Goal: Navigation & Orientation: Find specific page/section

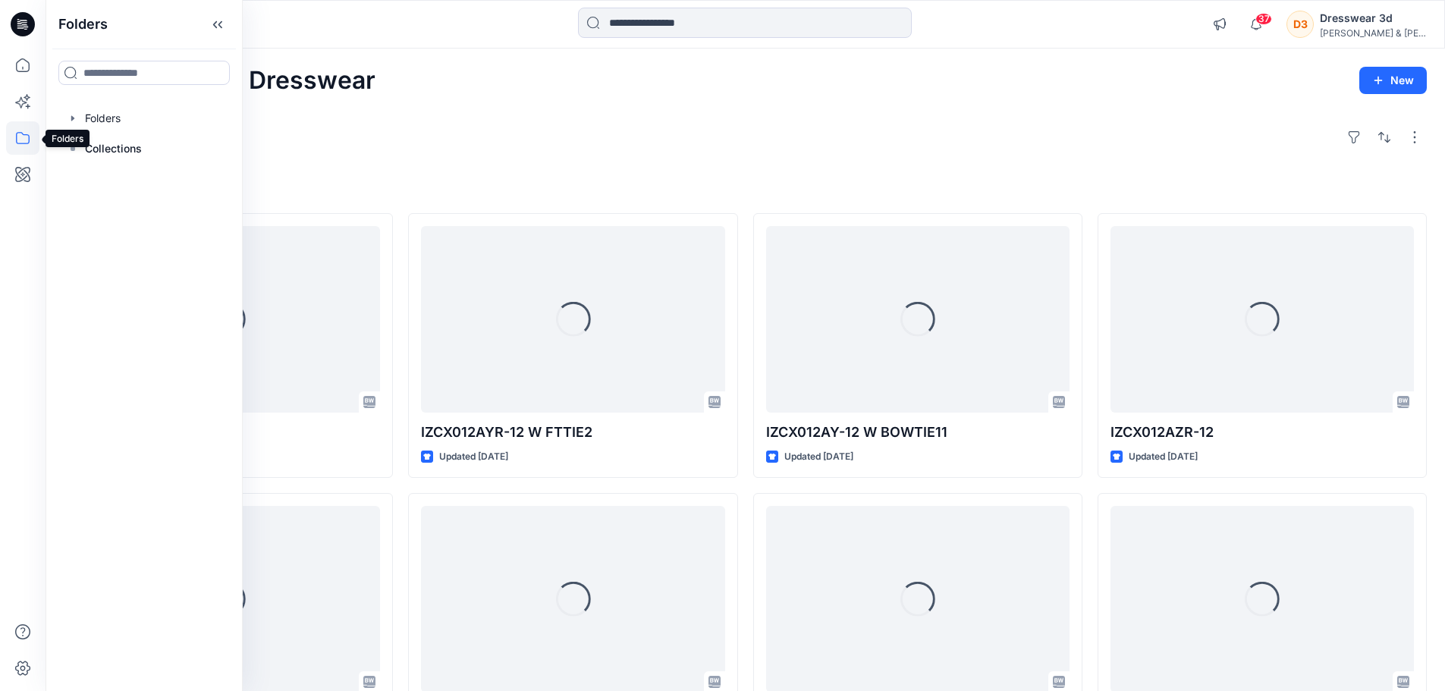
click at [23, 137] on icon at bounding box center [22, 137] width 33 height 33
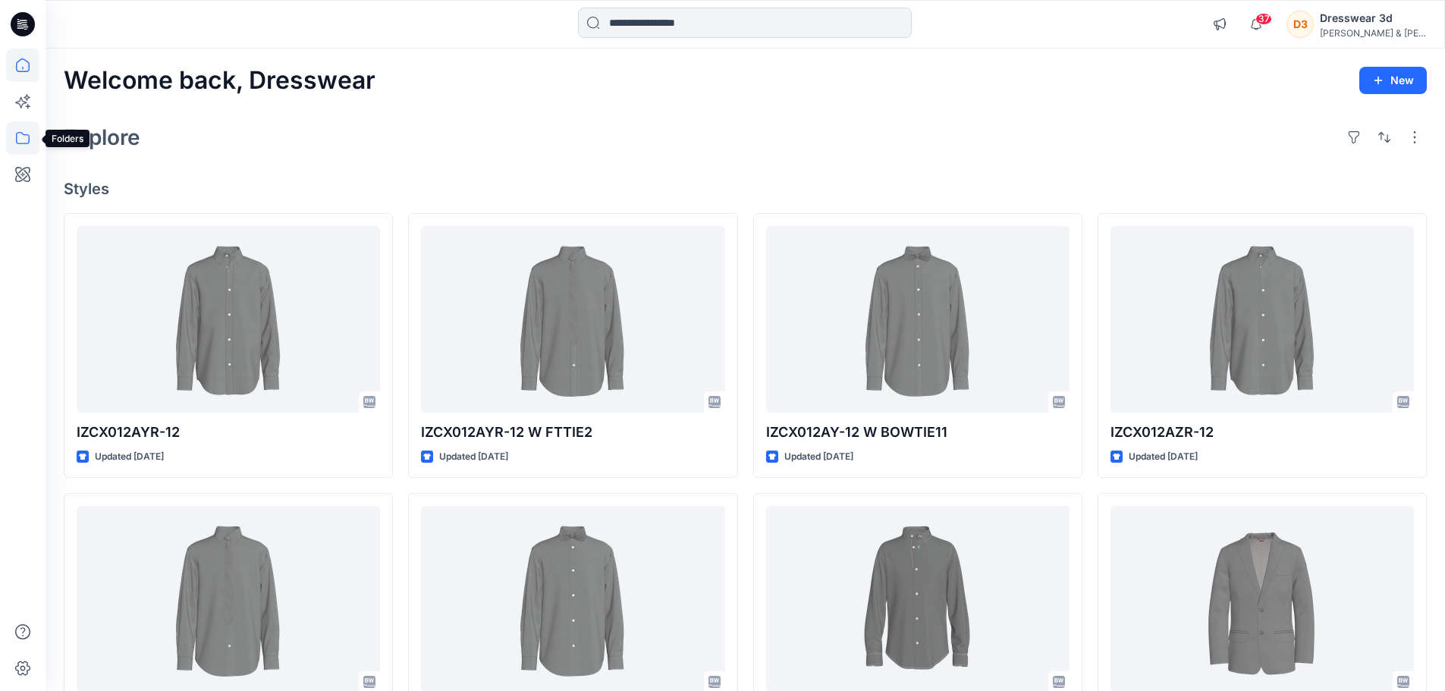
click at [21, 134] on icon at bounding box center [22, 137] width 33 height 33
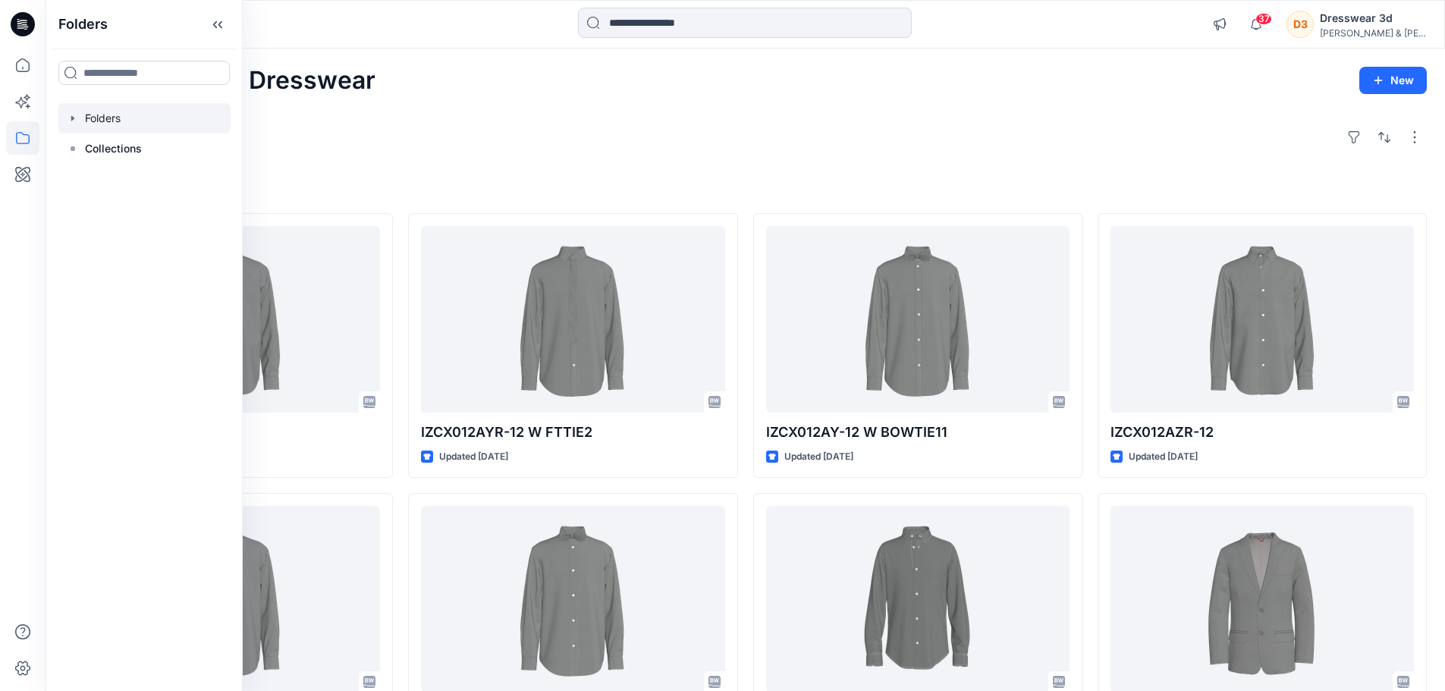
click at [105, 123] on div at bounding box center [144, 118] width 173 height 30
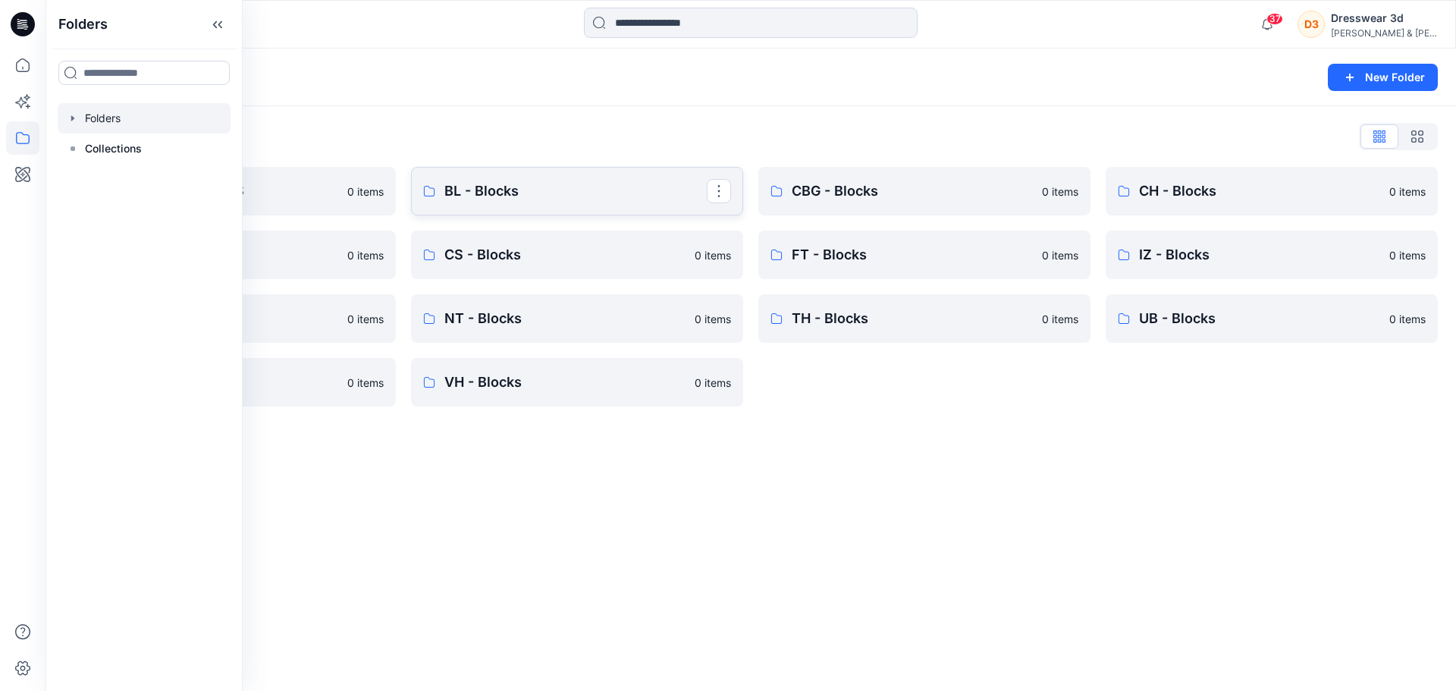
click at [485, 190] on p "BL - Blocks" at bounding box center [576, 191] width 262 height 21
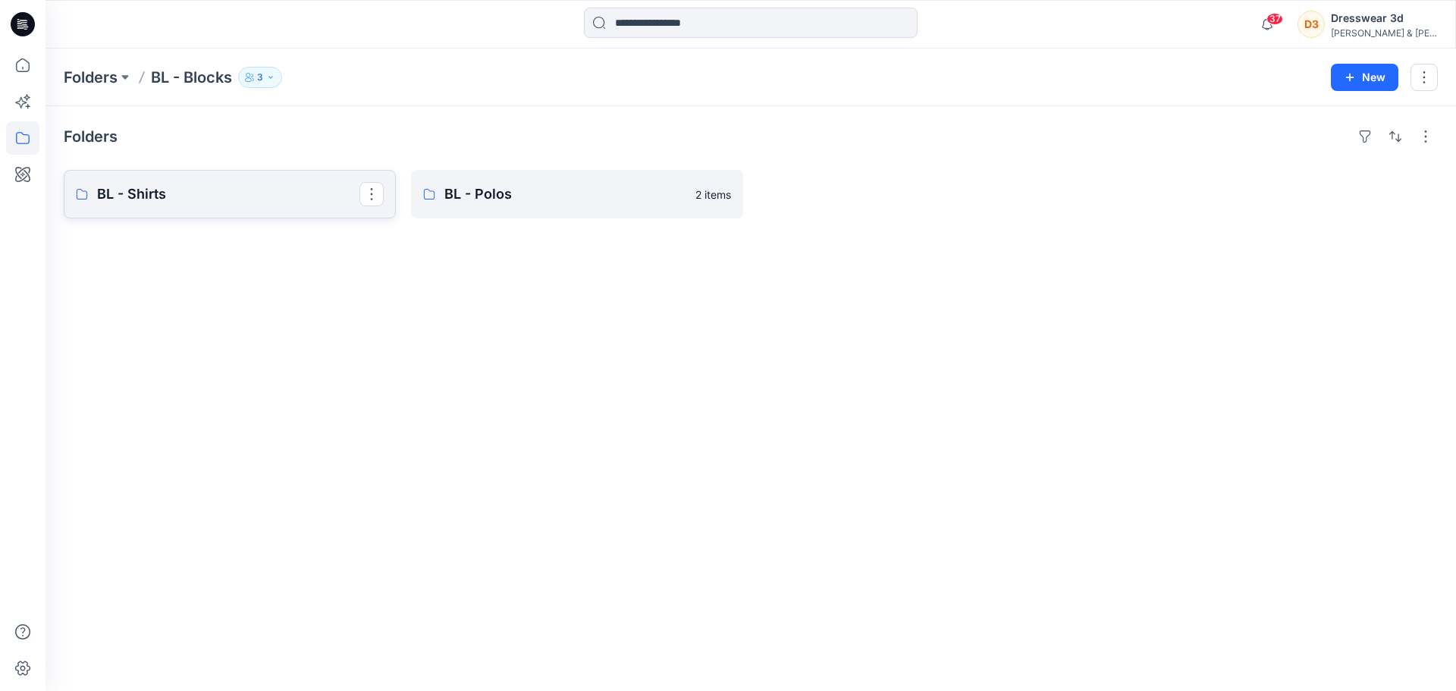
click at [232, 190] on p "BL - Shirts" at bounding box center [228, 194] width 262 height 21
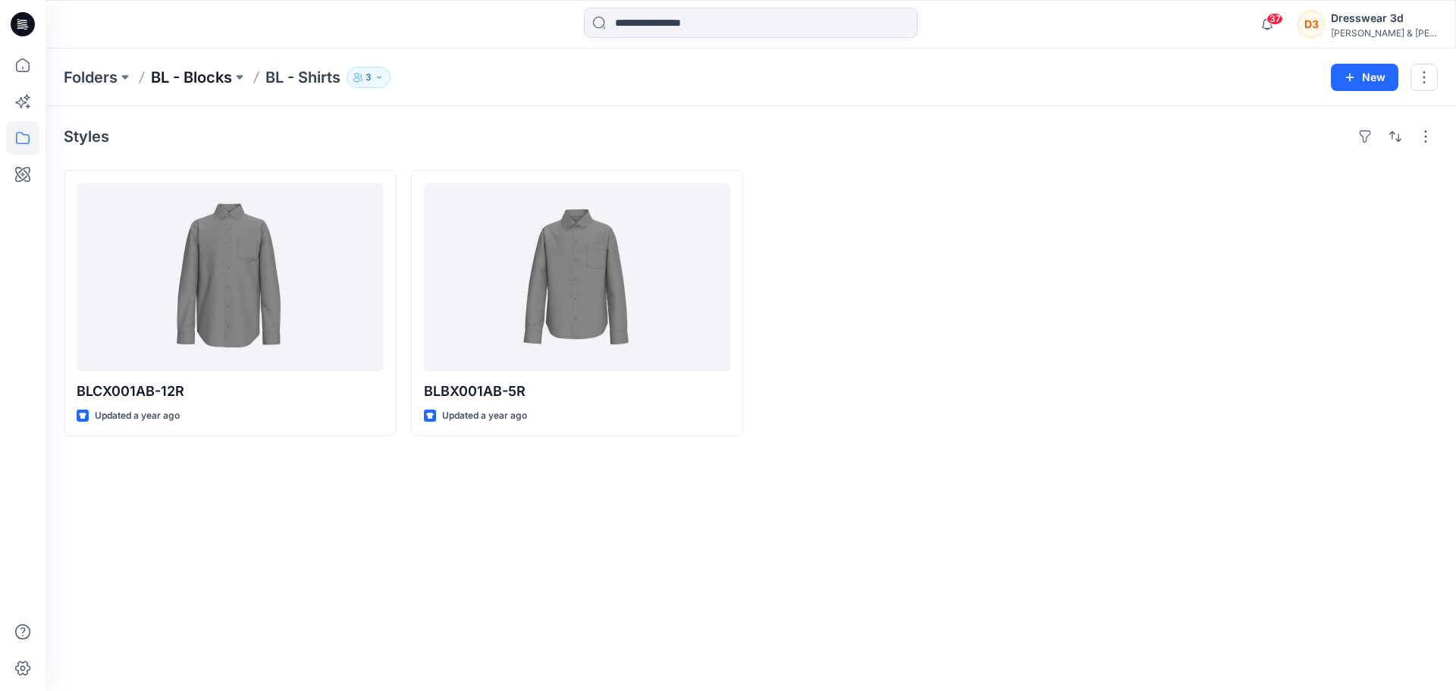
click at [212, 80] on p "BL - Blocks" at bounding box center [191, 77] width 81 height 21
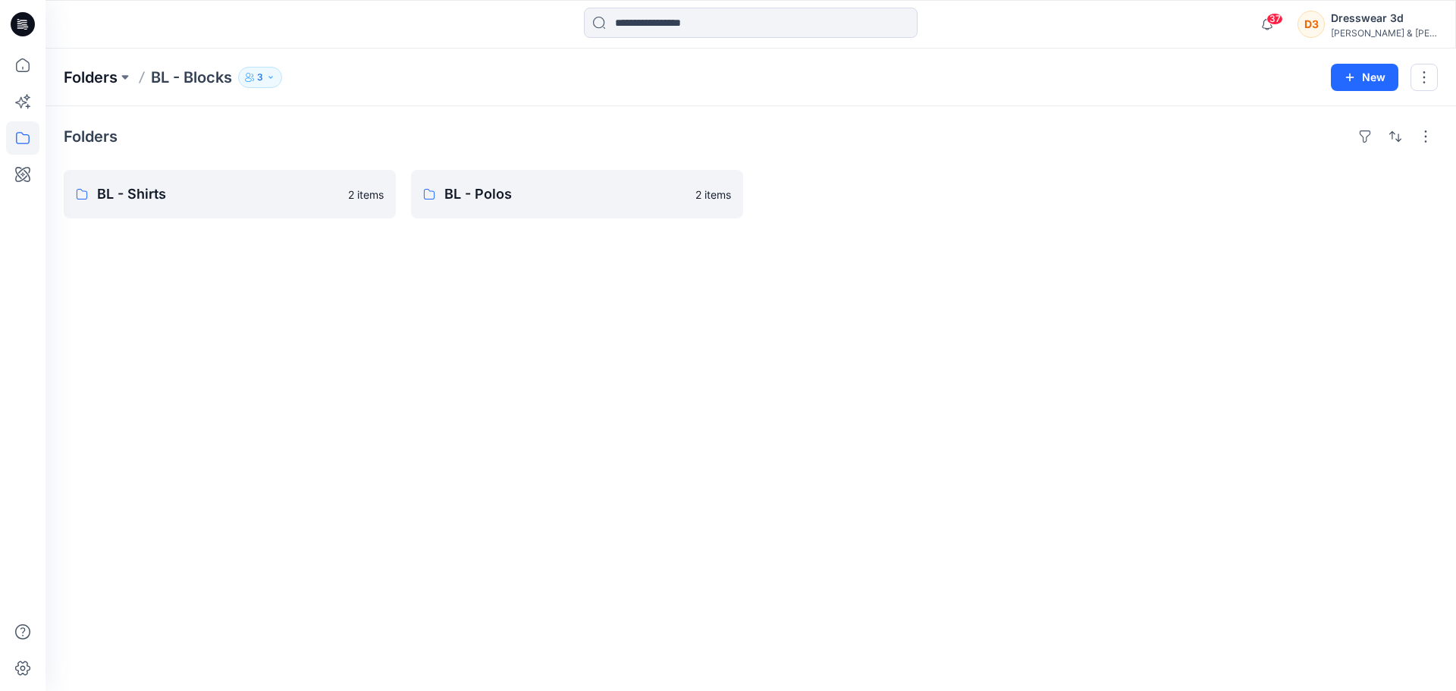
click at [69, 75] on p "Folders" at bounding box center [91, 77] width 54 height 21
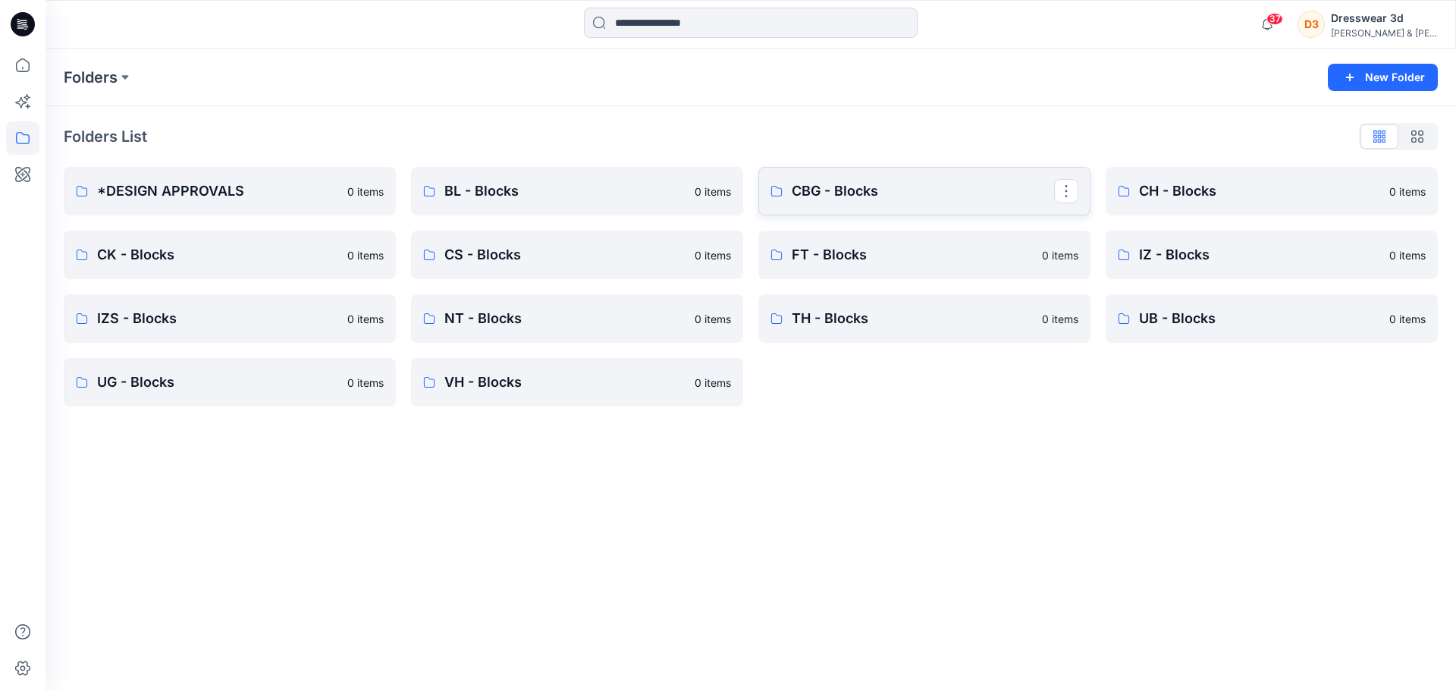
click at [818, 197] on p "CBG - Blocks" at bounding box center [923, 191] width 262 height 21
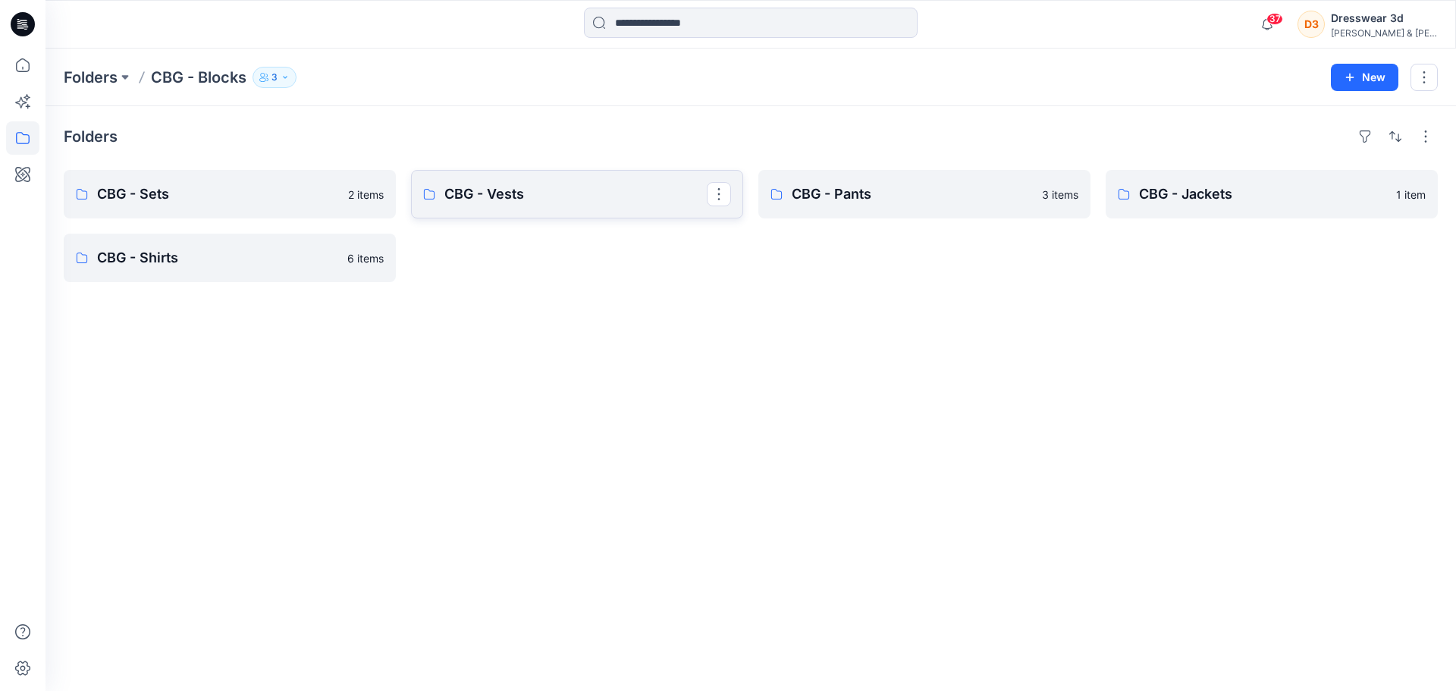
click at [460, 183] on link "CBG - Vests" at bounding box center [577, 194] width 332 height 49
click at [184, 182] on link "CBG - Sets" at bounding box center [230, 194] width 332 height 49
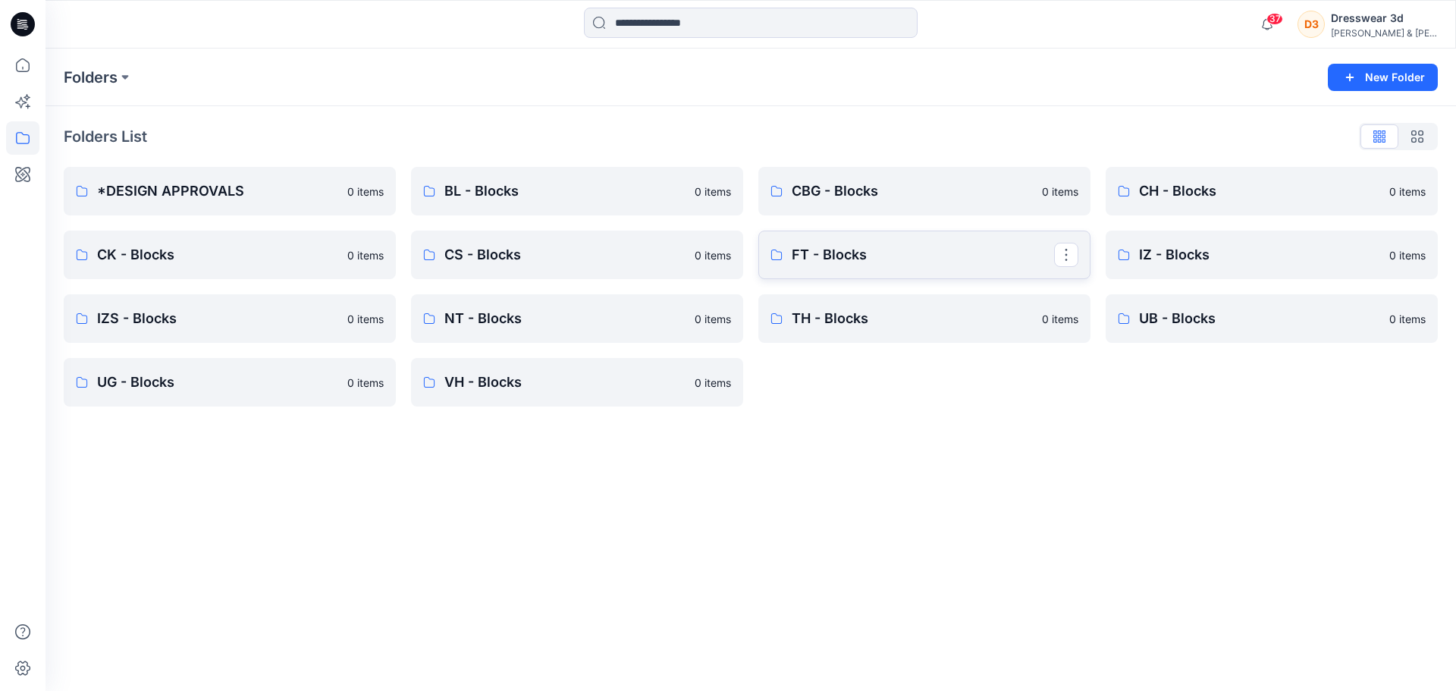
click at [817, 262] on p "FT - Blocks" at bounding box center [923, 254] width 262 height 21
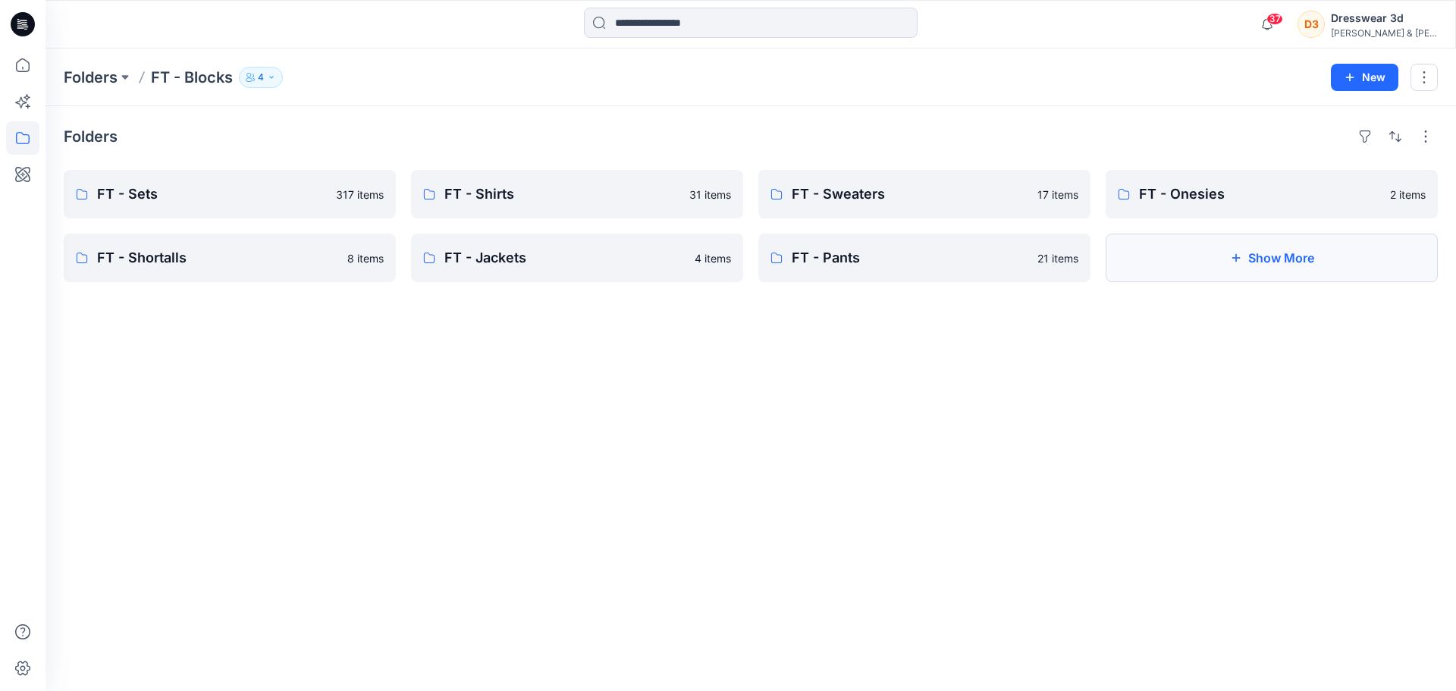
click at [1254, 249] on button "Show More" at bounding box center [1272, 258] width 332 height 49
click at [561, 193] on p "FT - Shirts" at bounding box center [576, 194] width 262 height 21
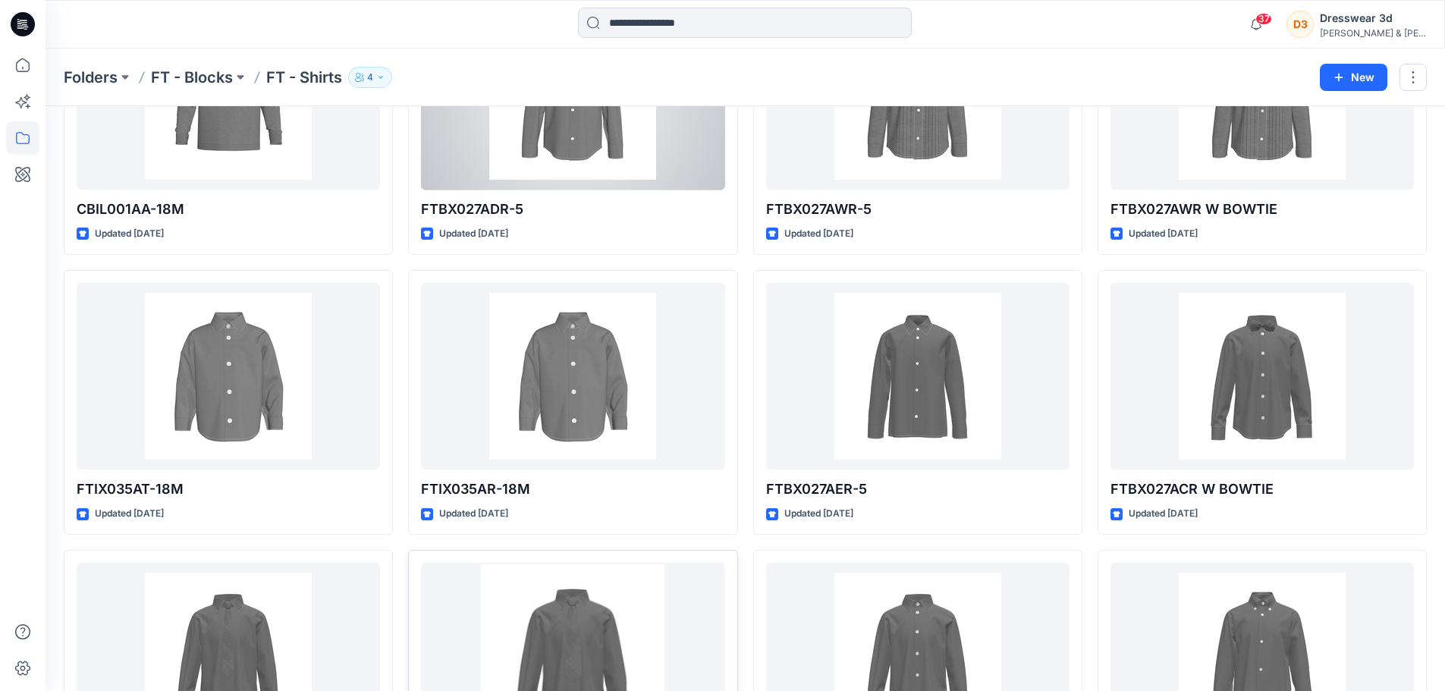
scroll to position [1217, 0]
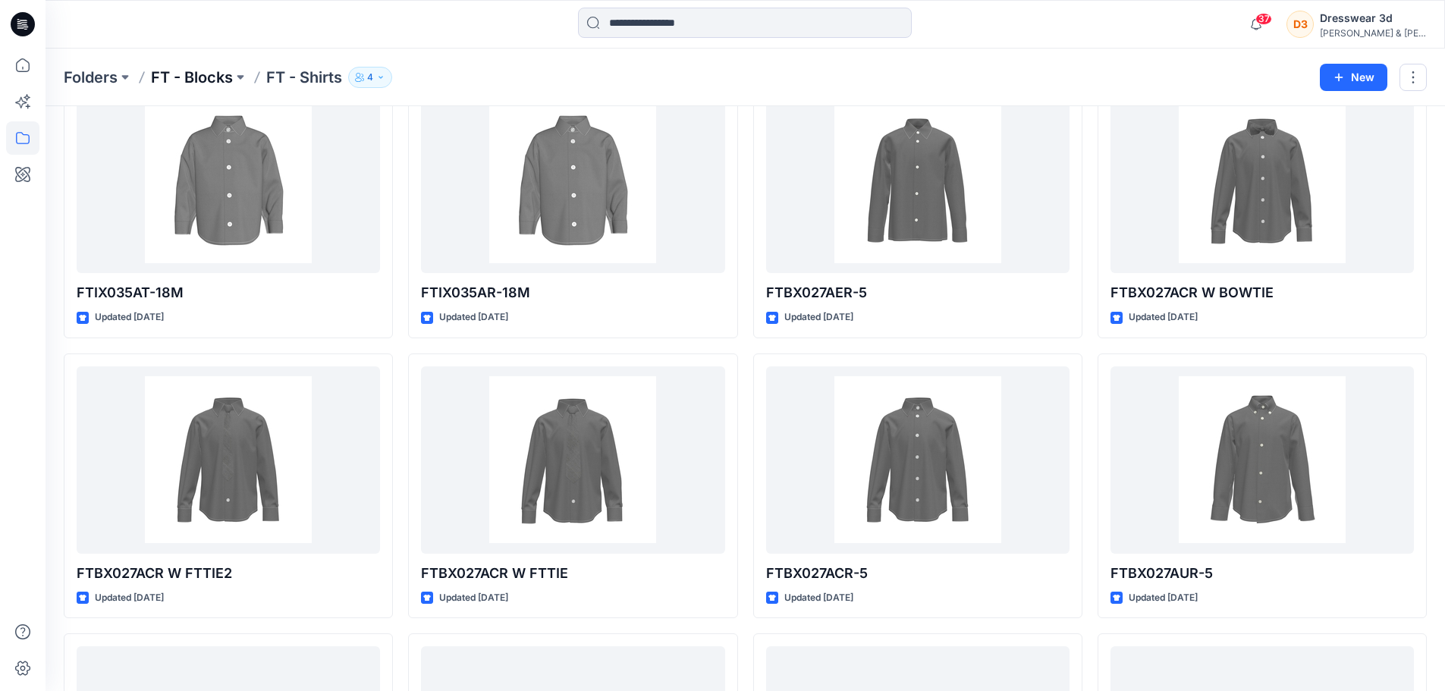
click at [191, 80] on p "FT - Blocks" at bounding box center [192, 77] width 82 height 21
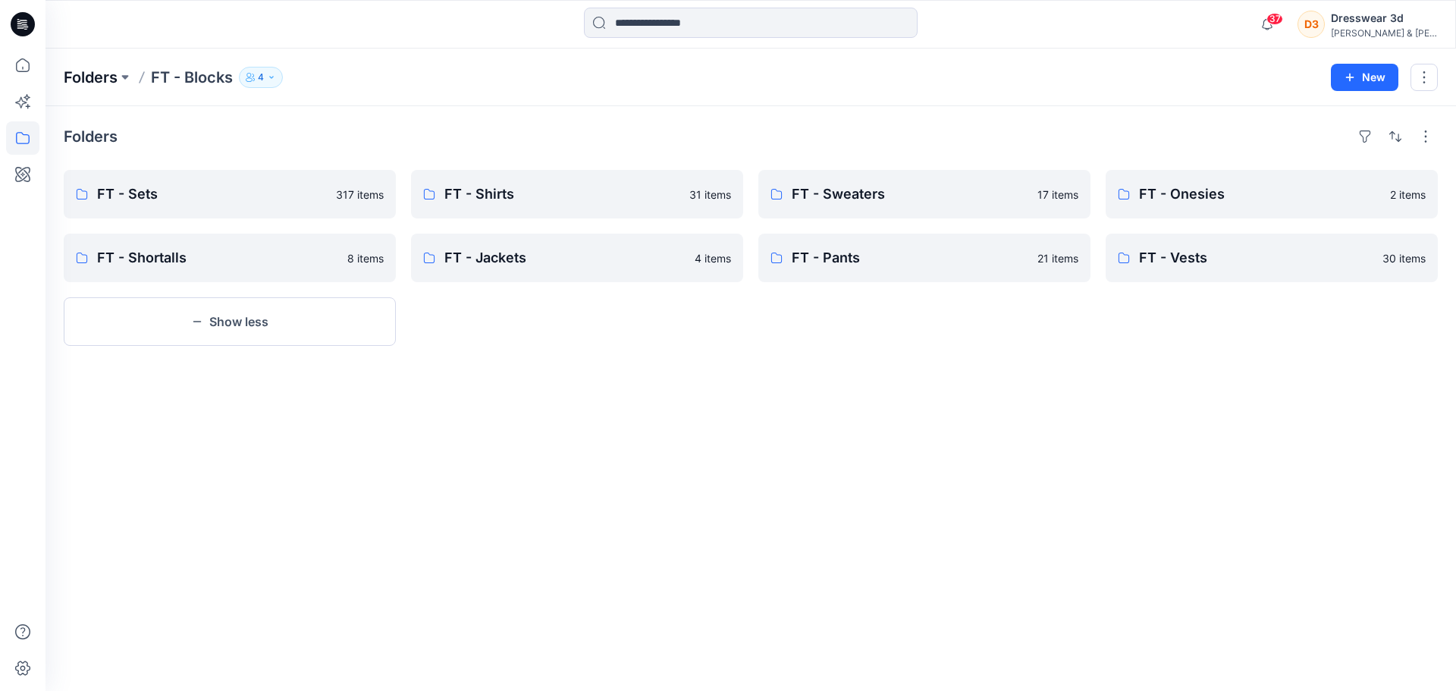
click at [90, 77] on p "Folders" at bounding box center [91, 77] width 54 height 21
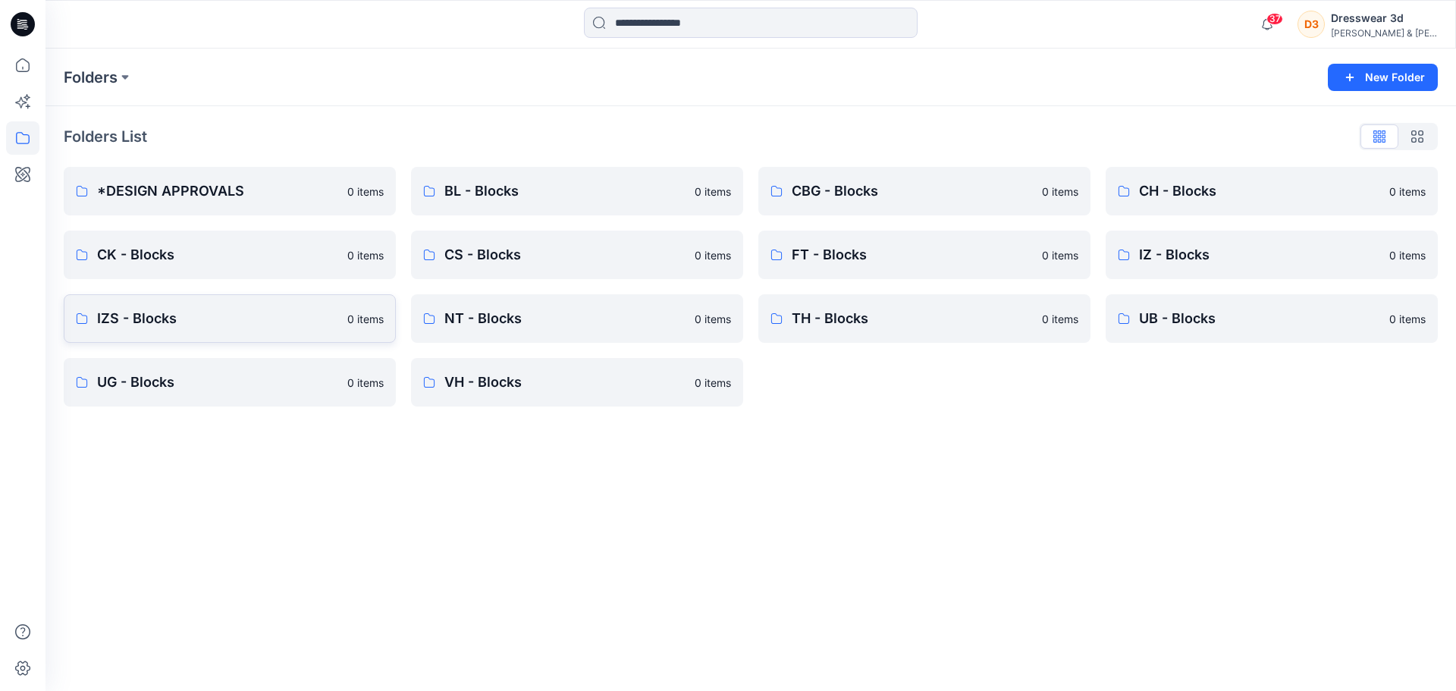
click at [287, 310] on p "IZS - Blocks" at bounding box center [217, 318] width 241 height 21
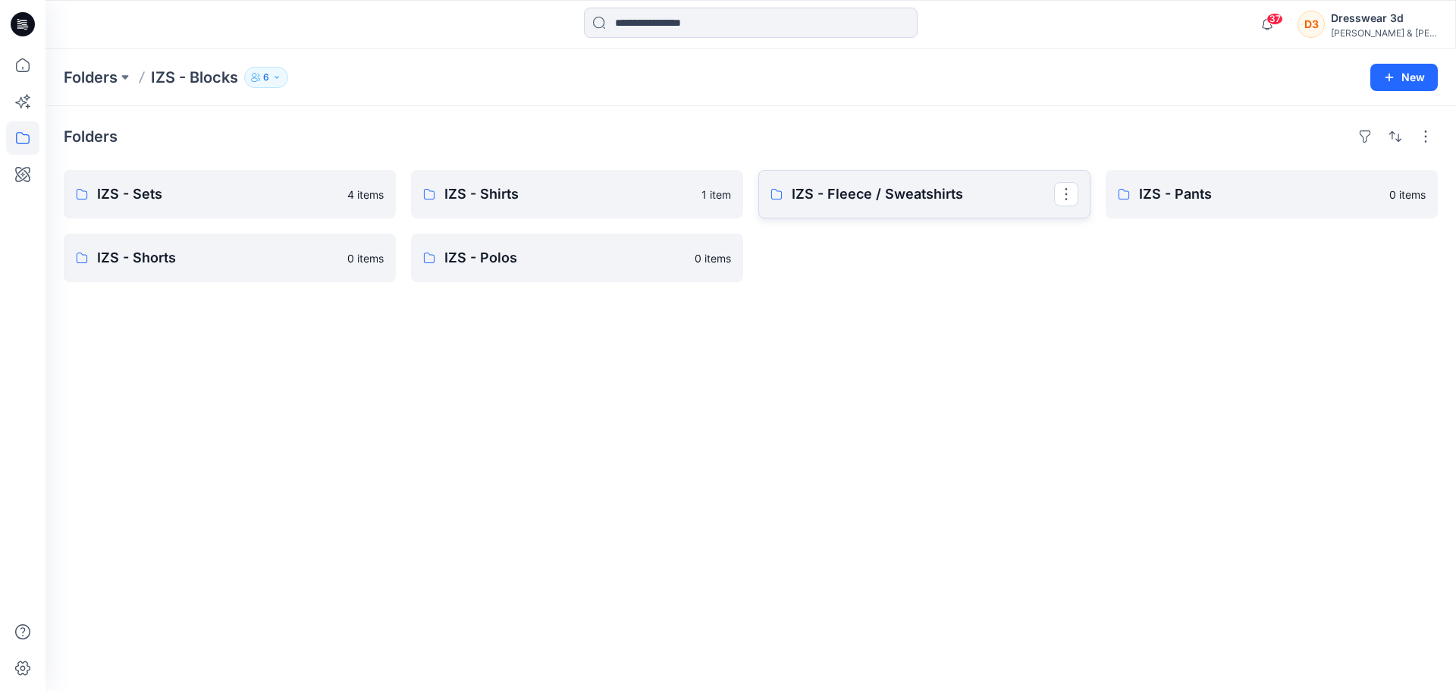
click at [987, 208] on link "IZS - Fleece / Sweatshirts" at bounding box center [925, 194] width 332 height 49
click at [617, 183] on link "IZS - Shirts" at bounding box center [577, 194] width 332 height 49
